Goal: Information Seeking & Learning: Check status

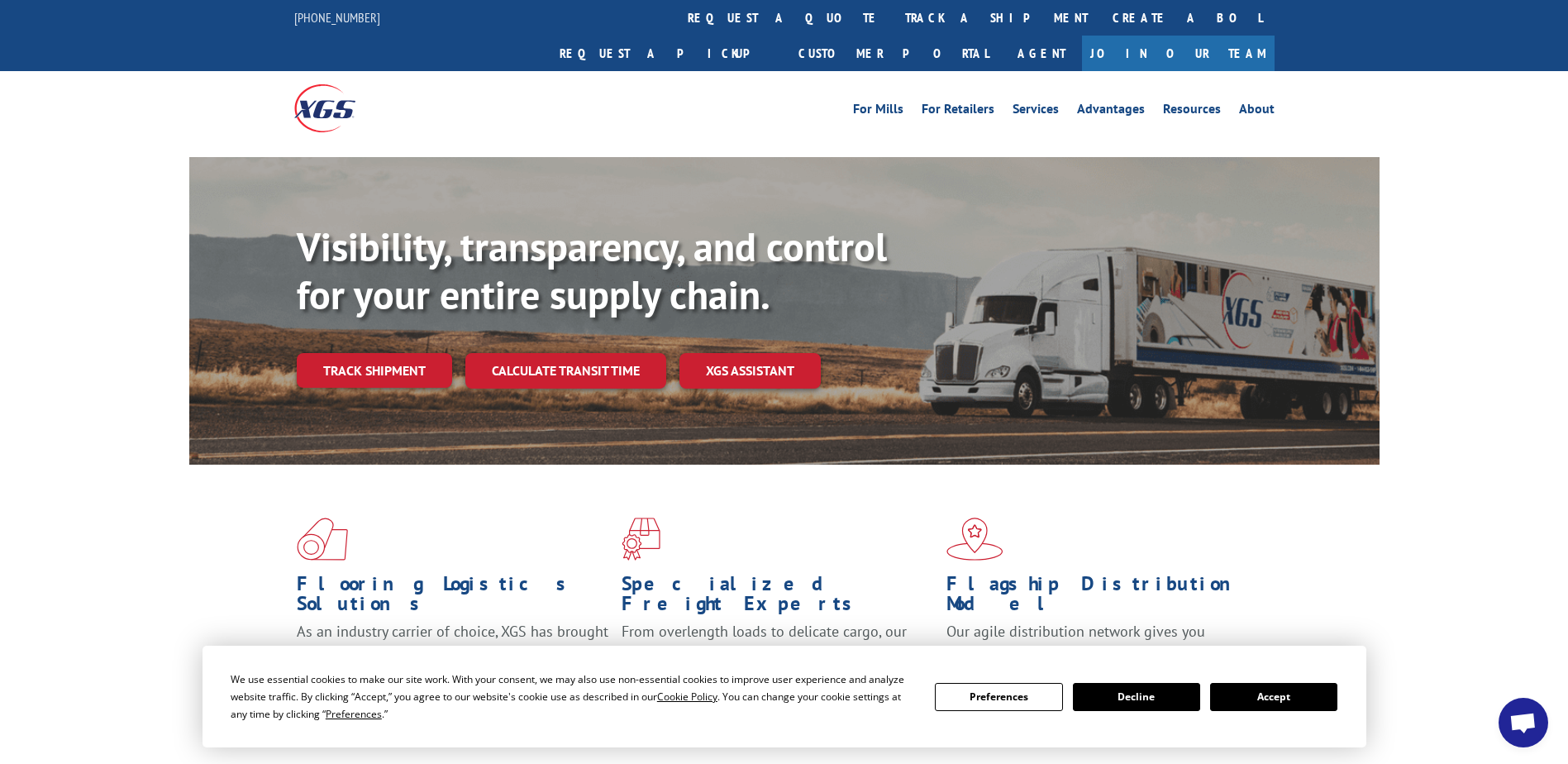
click at [893, 25] on link "track a shipment" at bounding box center [996, 18] width 207 height 36
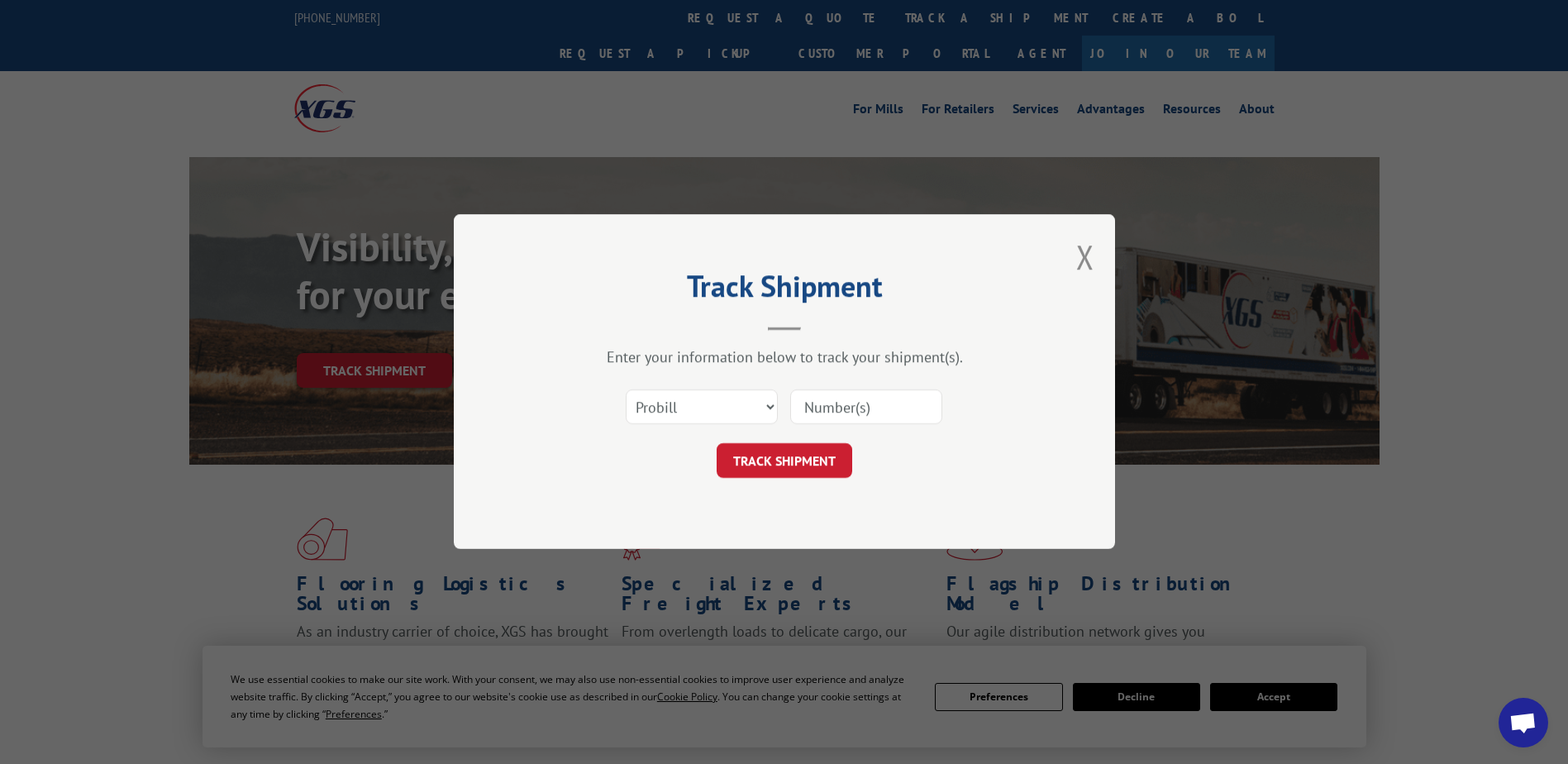
click at [884, 410] on input at bounding box center [866, 407] width 152 height 35
paste input "17323351"
type input "17323351"
click button "TRACK SHIPMENT" at bounding box center [784, 461] width 135 height 35
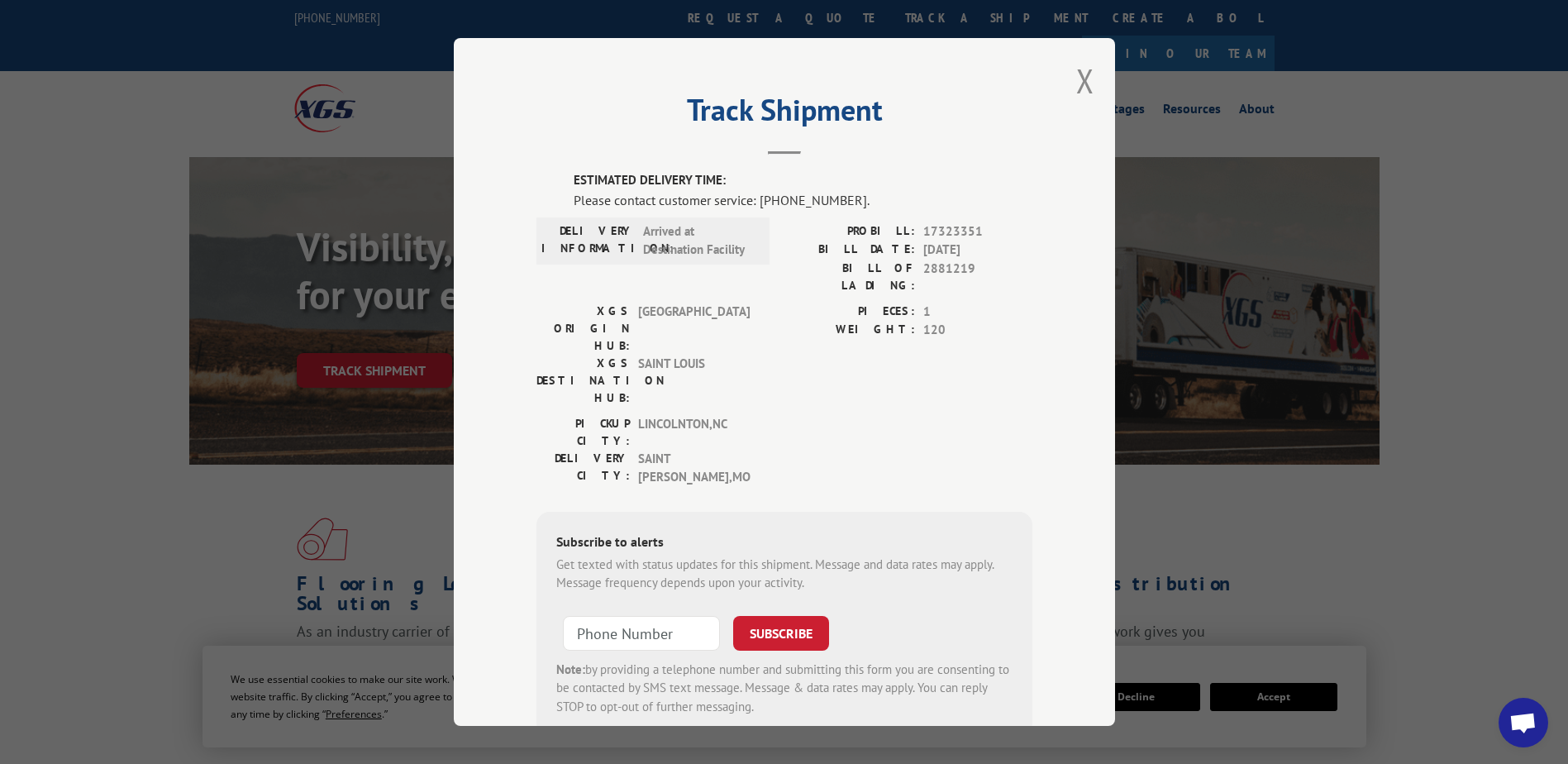
click at [1095, 83] on div "Track Shipment ESTIMATED DELIVERY TIME: Please contact customer service: [PHONE…" at bounding box center [785, 382] width 661 height 687
click at [1065, 82] on div "Track Shipment ESTIMATED DELIVERY TIME: Please contact customer service: [PHONE…" at bounding box center [785, 382] width 661 height 687
click at [1081, 71] on button "Close modal" at bounding box center [1085, 81] width 18 height 44
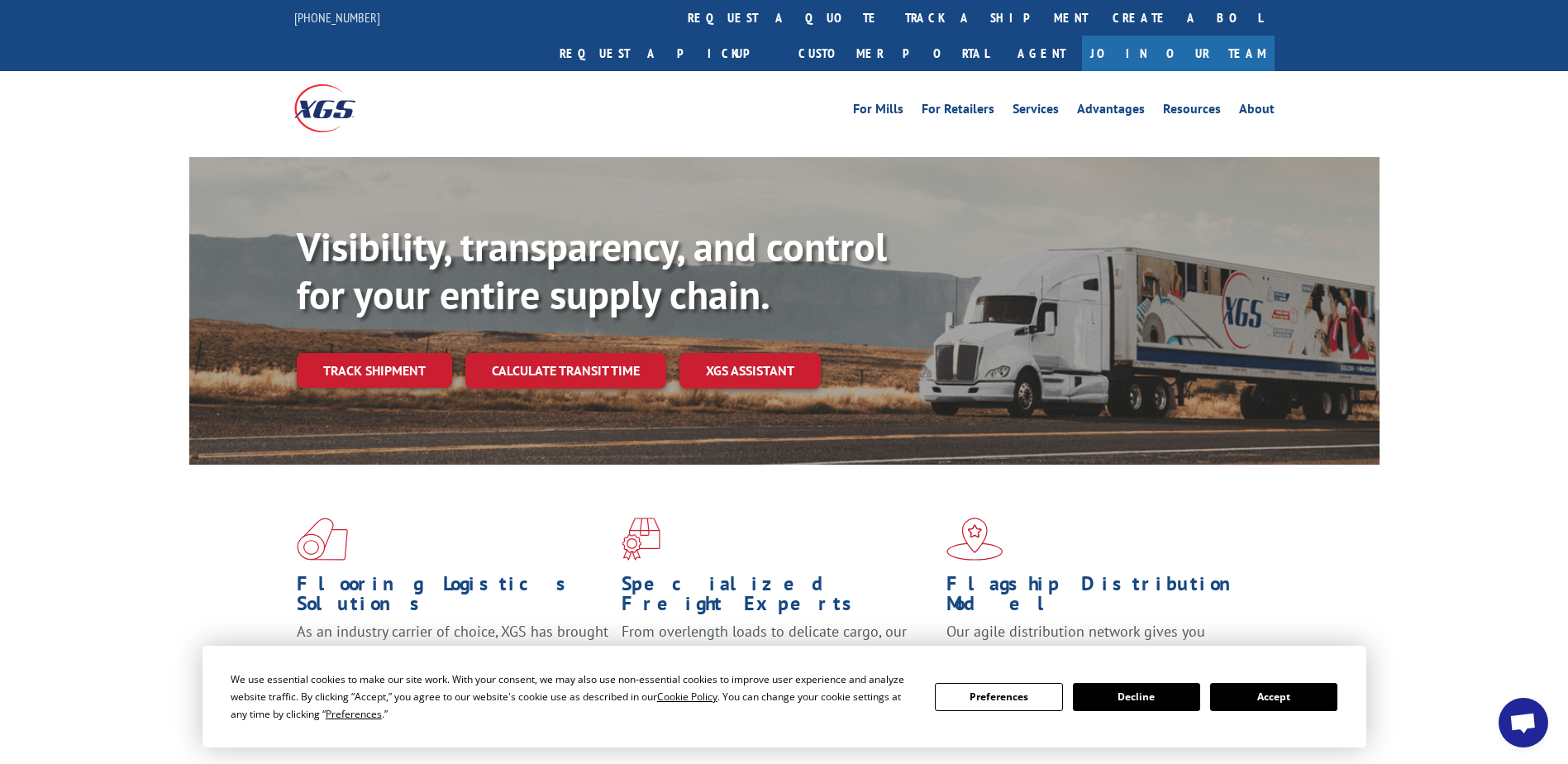
click at [893, 18] on link "track a shipment" at bounding box center [996, 18] width 207 height 36
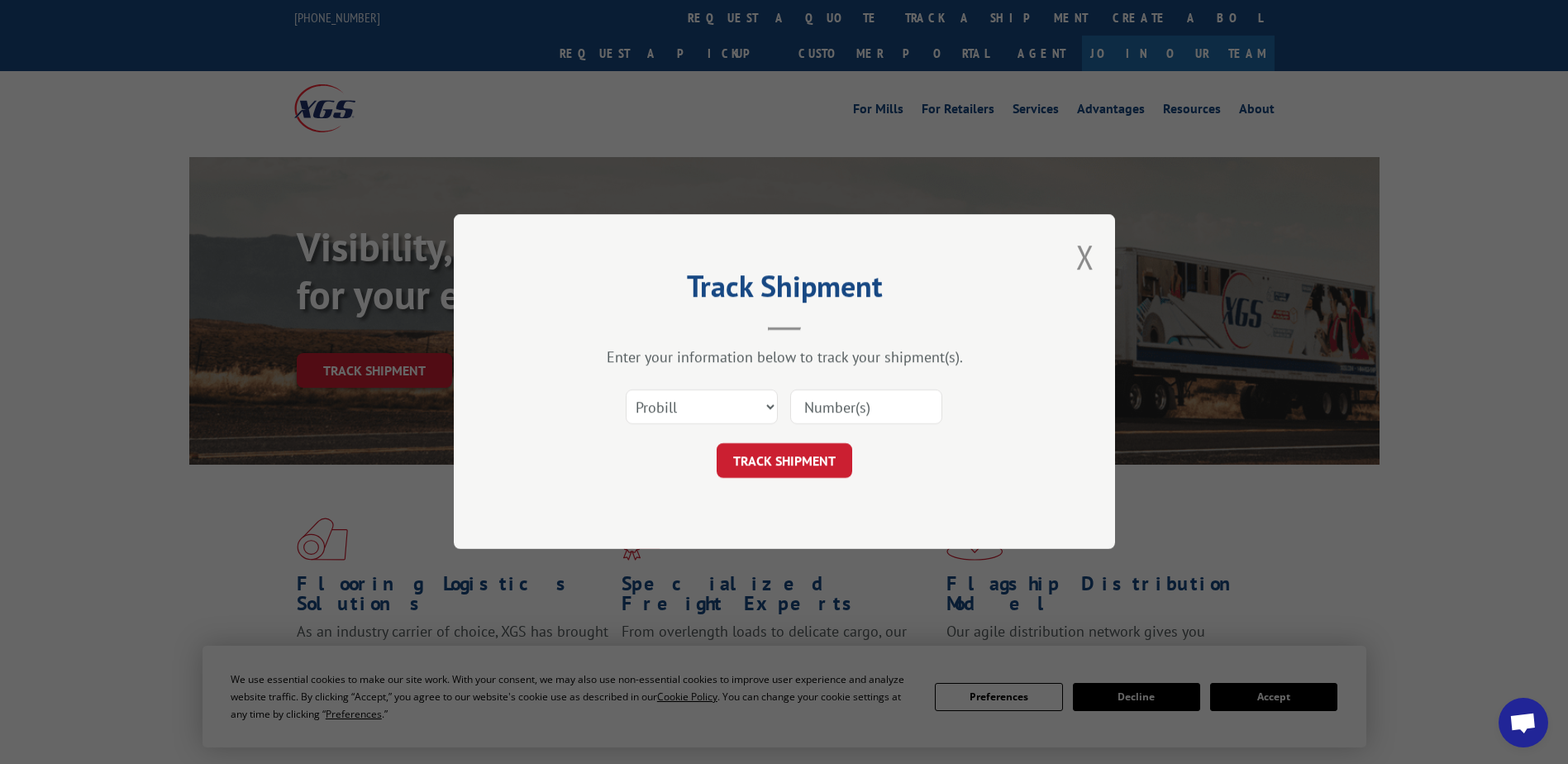
click at [871, 408] on input at bounding box center [866, 407] width 152 height 35
paste input "16998894"
type input "16998894"
click button "TRACK SHIPMENT" at bounding box center [784, 461] width 135 height 35
